Goal: Information Seeking & Learning: Find specific page/section

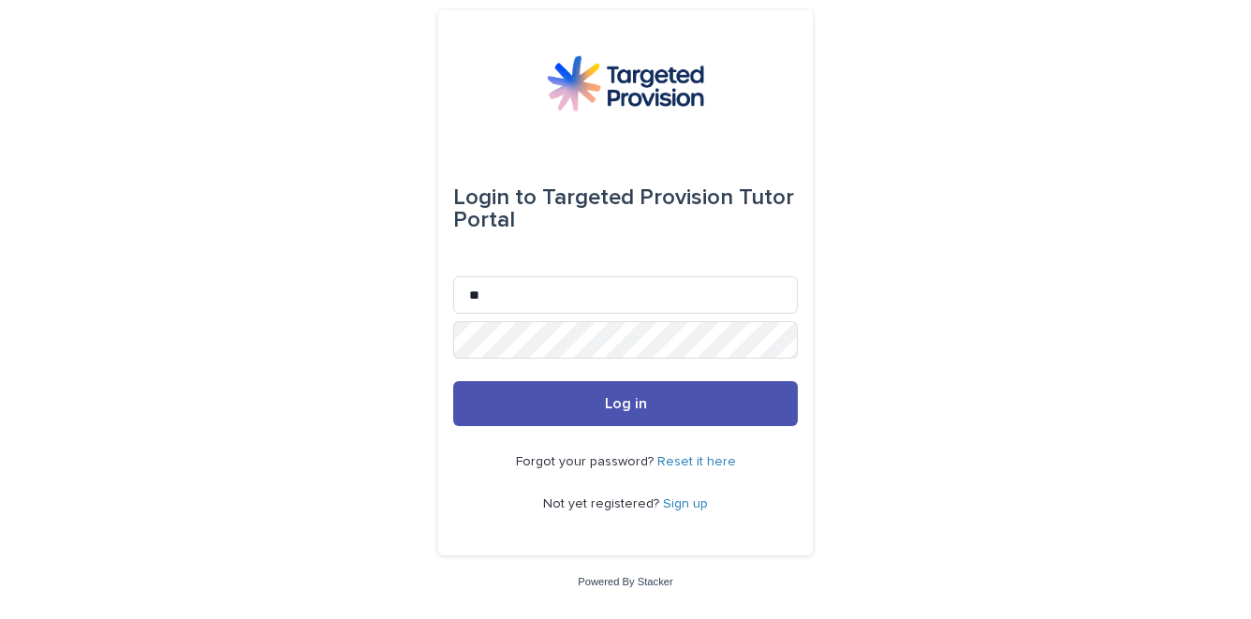
type input "**********"
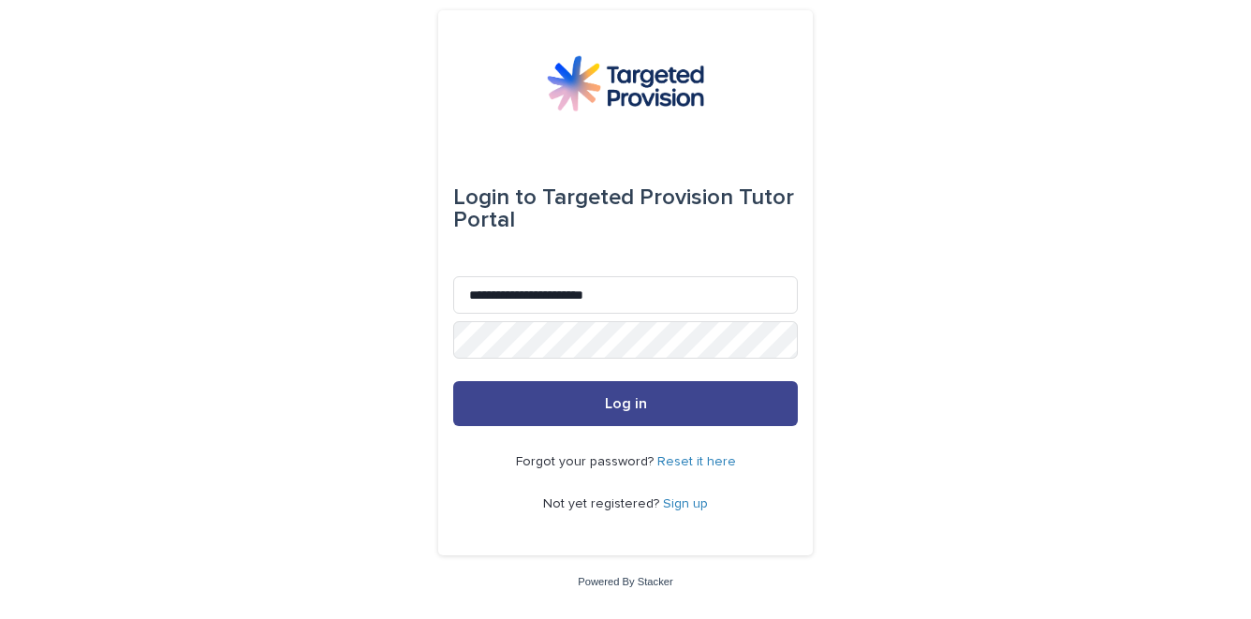
click at [514, 409] on button "Log in" at bounding box center [625, 403] width 345 height 45
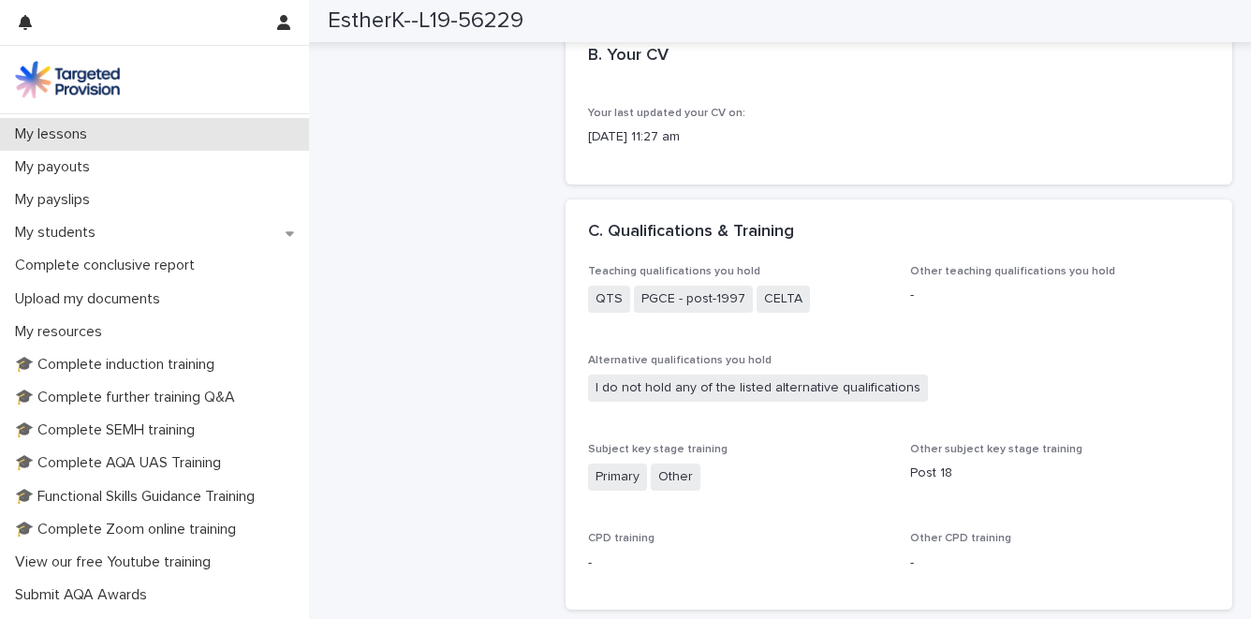
scroll to position [278, 0]
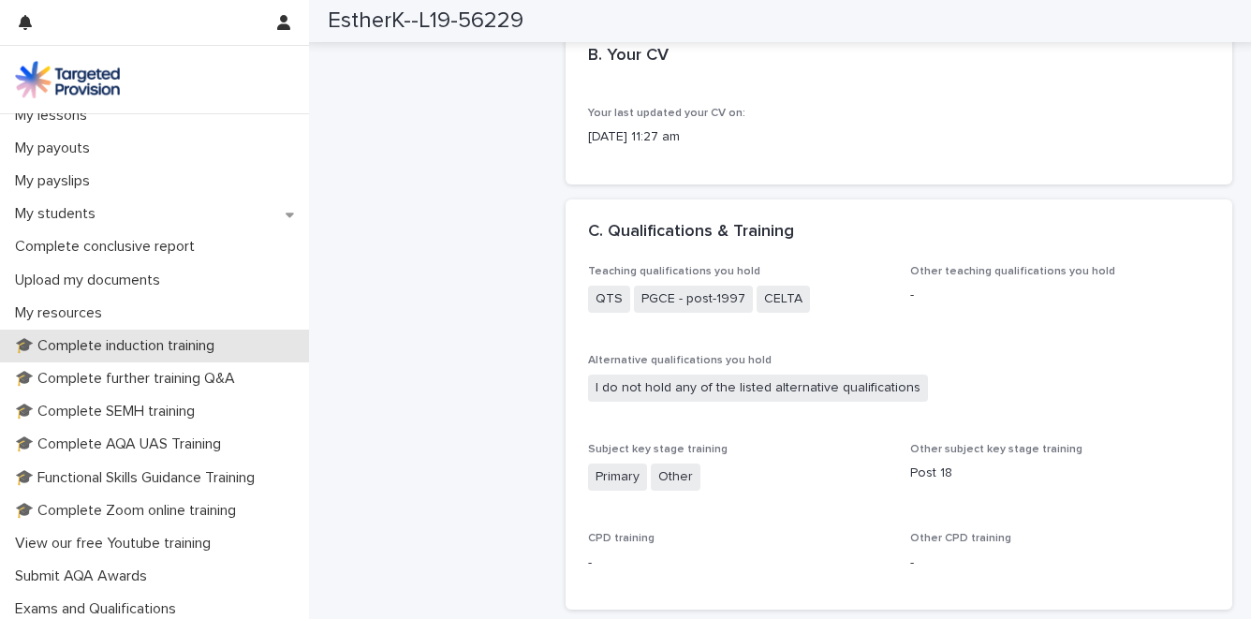
click at [113, 340] on p "🎓 Complete induction training" at bounding box center [118, 346] width 222 height 18
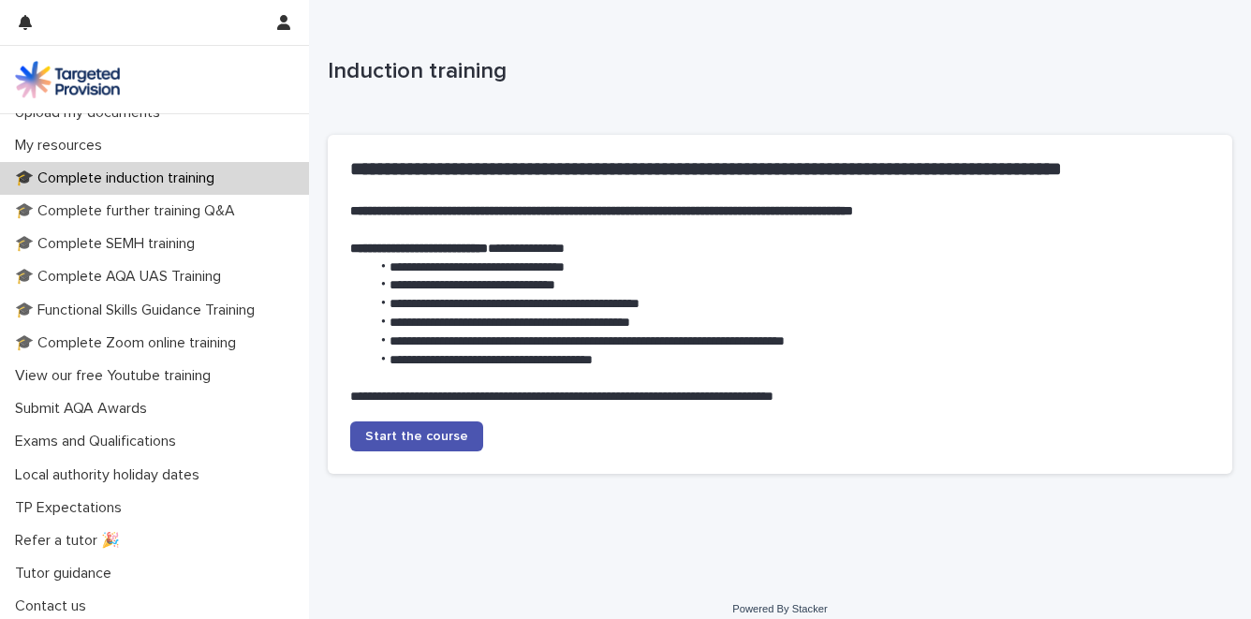
scroll to position [449, 0]
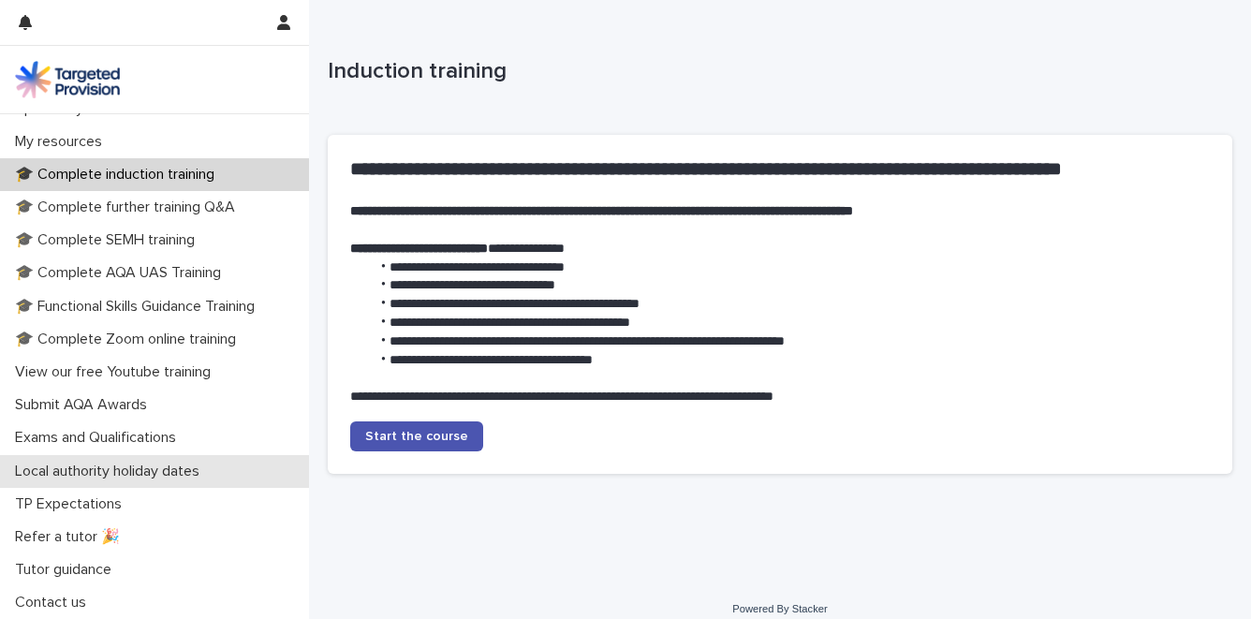
click at [131, 478] on p "Local authority holiday dates" at bounding box center [110, 472] width 207 height 18
